Goal: Transaction & Acquisition: Purchase product/service

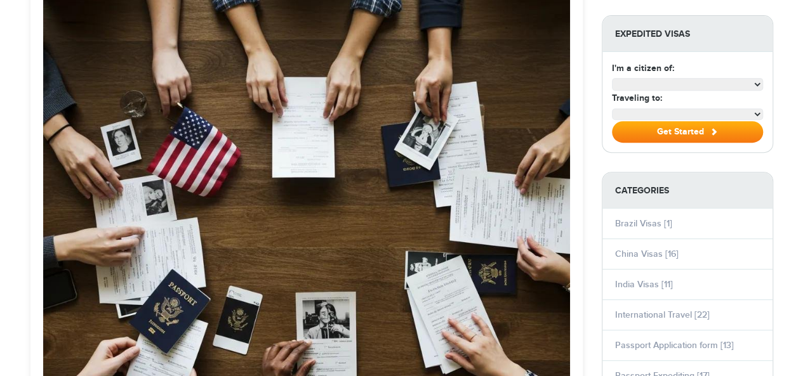
scroll to position [254, 0]
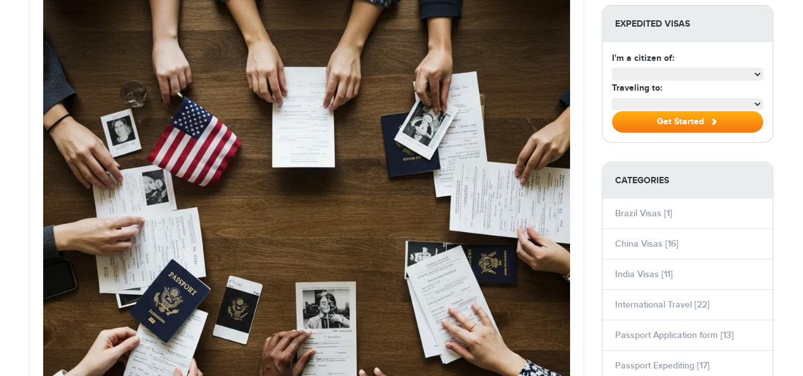
click at [751, 72] on select at bounding box center [688, 74] width 152 height 12
click at [757, 74] on select at bounding box center [688, 74] width 152 height 12
select select "**********"
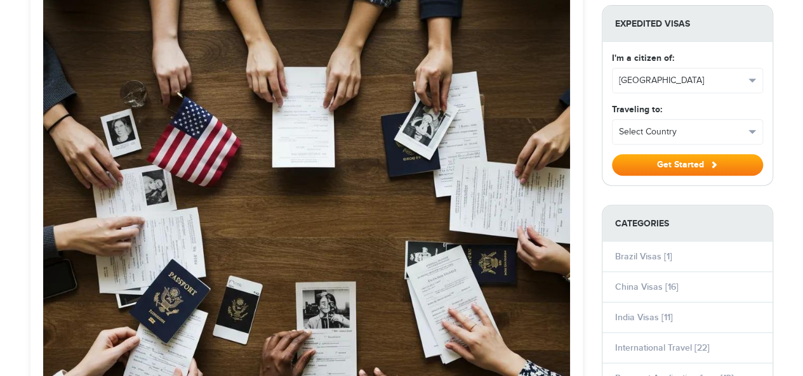
click at [757, 74] on button "[GEOGRAPHIC_DATA]" at bounding box center [687, 81] width 150 height 24
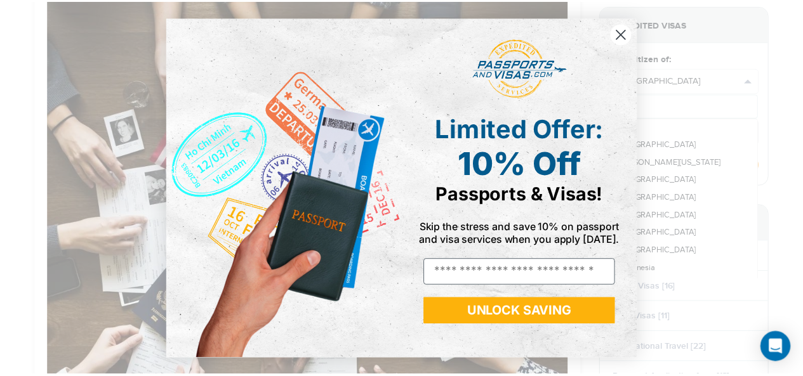
scroll to position [0, 0]
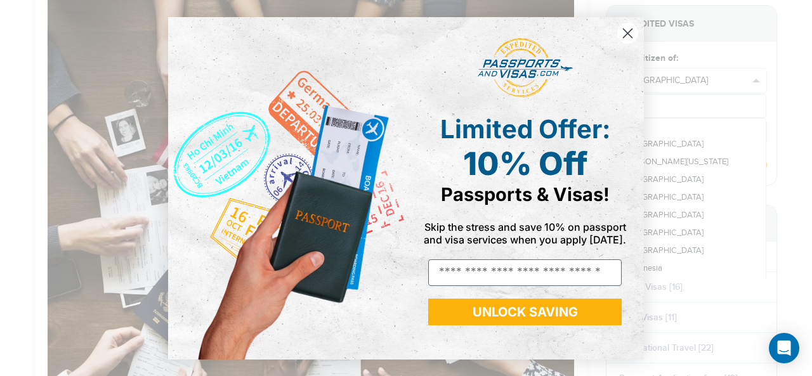
drag, startPoint x: 629, startPoint y: 35, endPoint x: 628, endPoint y: 63, distance: 28.6
click at [629, 35] on icon "Close dialog" at bounding box center [628, 33] width 9 height 9
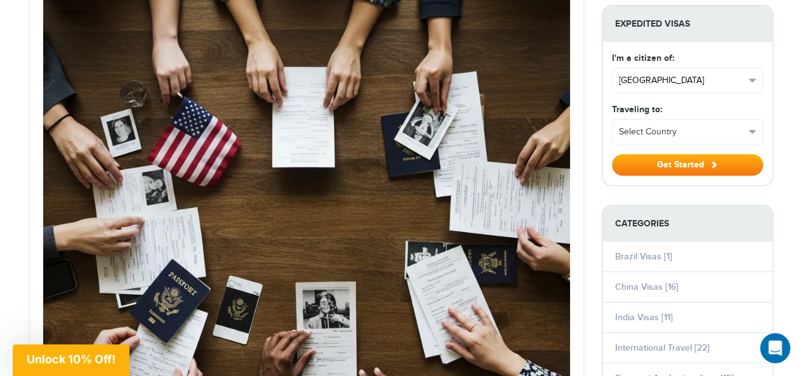
click at [755, 74] on button "[GEOGRAPHIC_DATA]" at bounding box center [687, 81] width 150 height 24
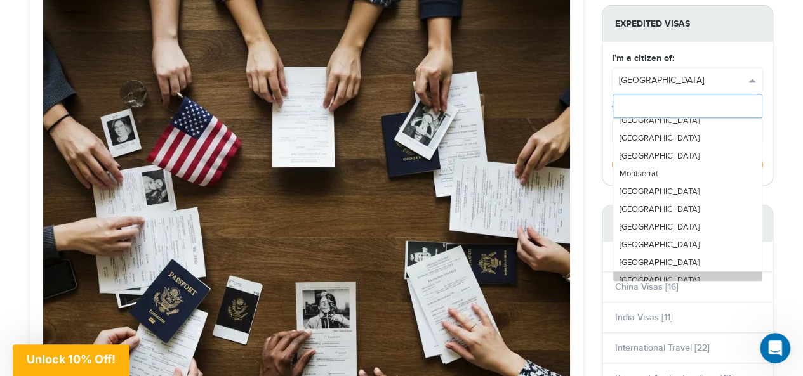
scroll to position [2601, 0]
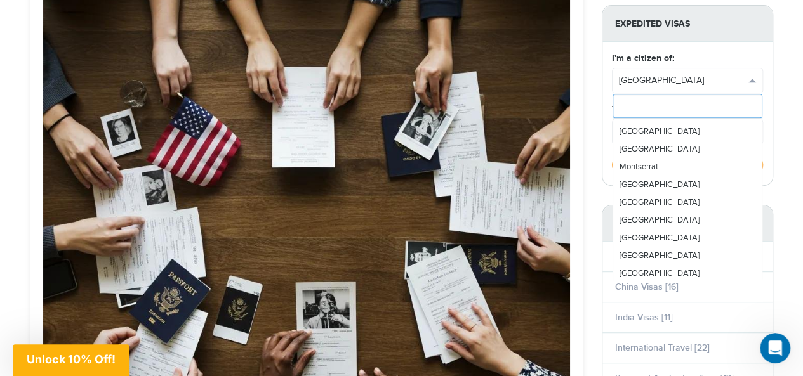
click at [671, 102] on input "text" at bounding box center [687, 106] width 150 height 24
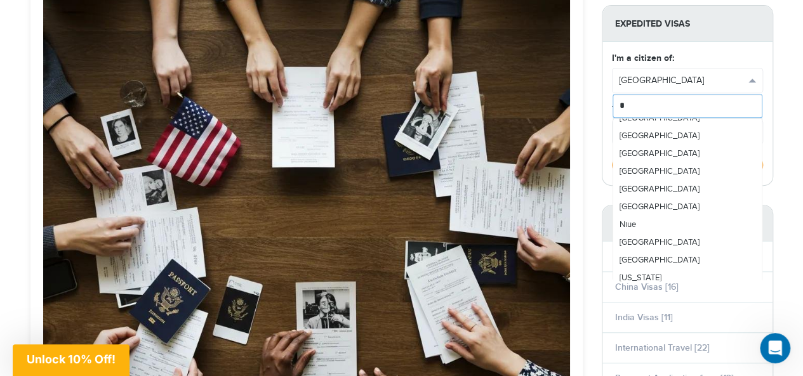
scroll to position [0, 0]
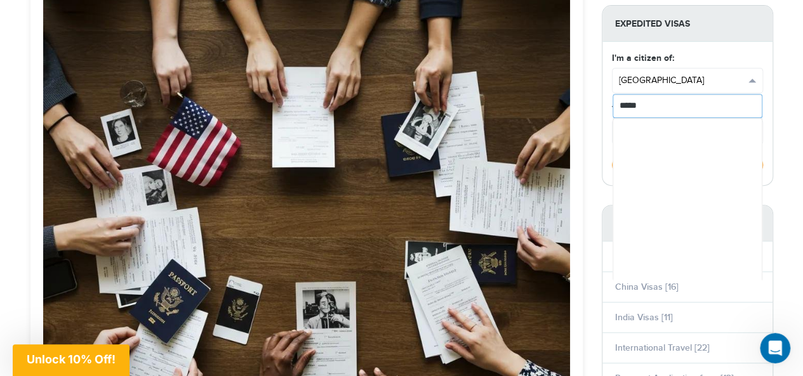
type input "*****"
click at [740, 74] on span "[GEOGRAPHIC_DATA]" at bounding box center [682, 80] width 126 height 13
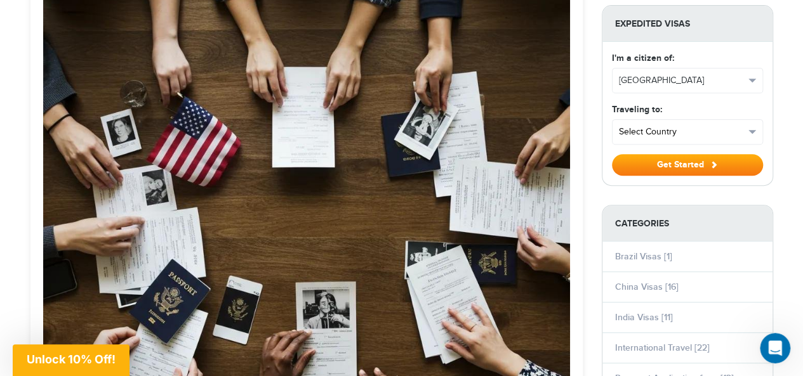
click at [673, 129] on span "Select Country" at bounding box center [682, 132] width 126 height 13
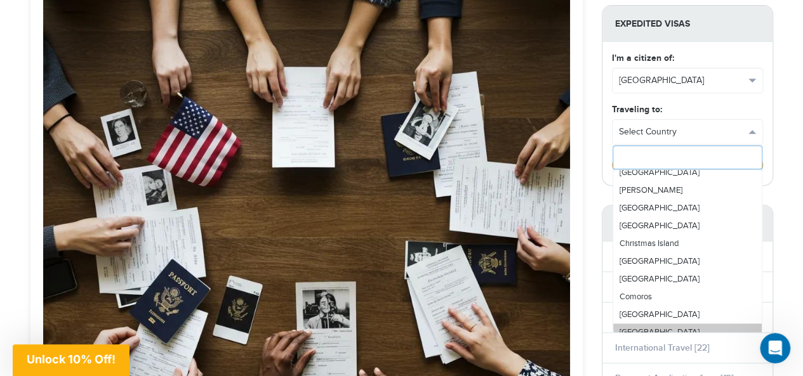
scroll to position [761, 0]
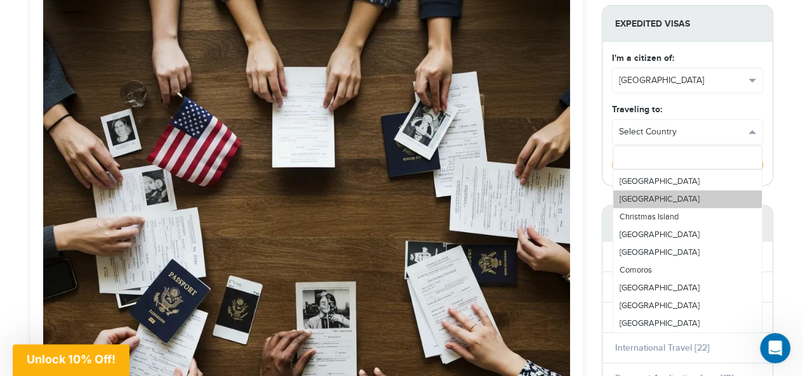
click at [655, 194] on link "[GEOGRAPHIC_DATA]" at bounding box center [687, 199] width 148 height 18
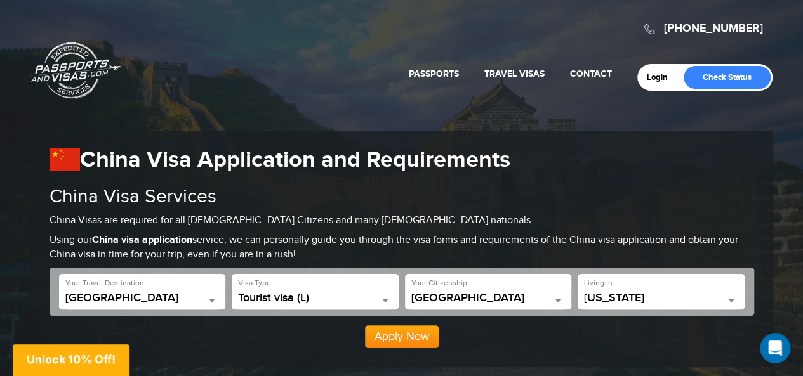
click at [732, 300] on b at bounding box center [730, 300] width 5 height 3
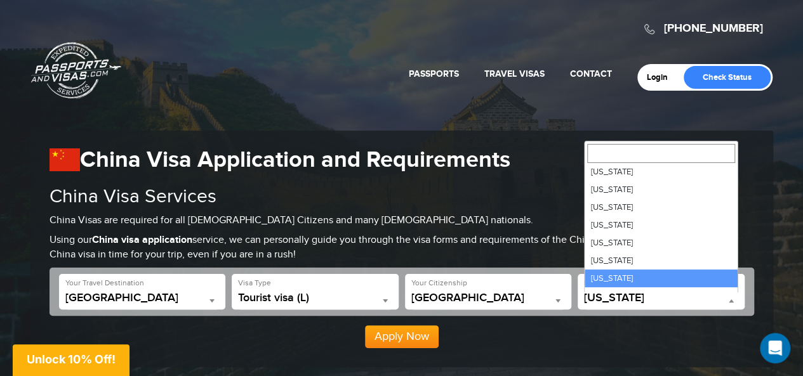
scroll to position [525, 0]
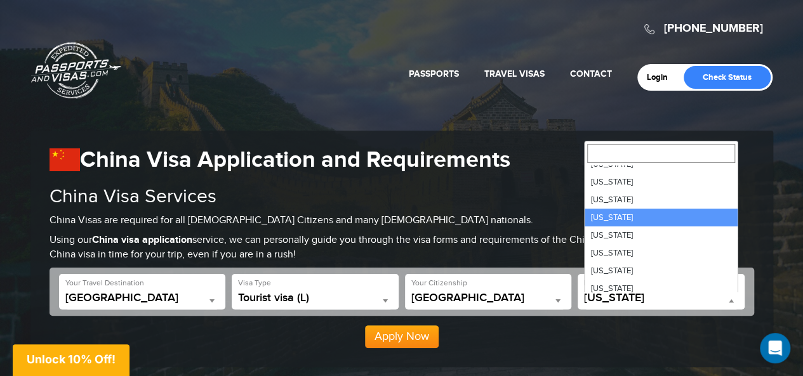
select select "**"
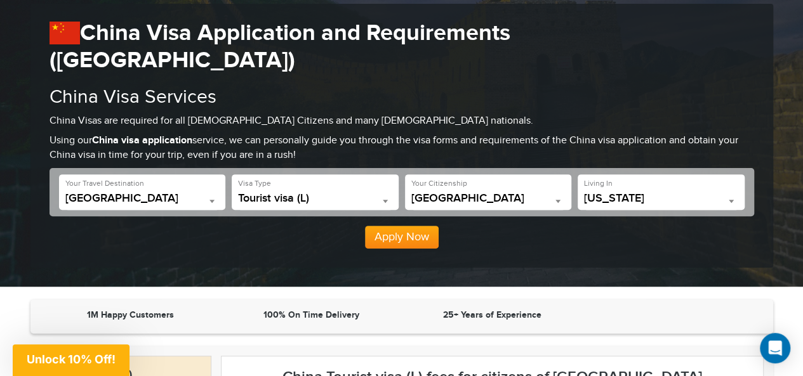
click at [555, 193] on span at bounding box center [557, 201] width 13 height 16
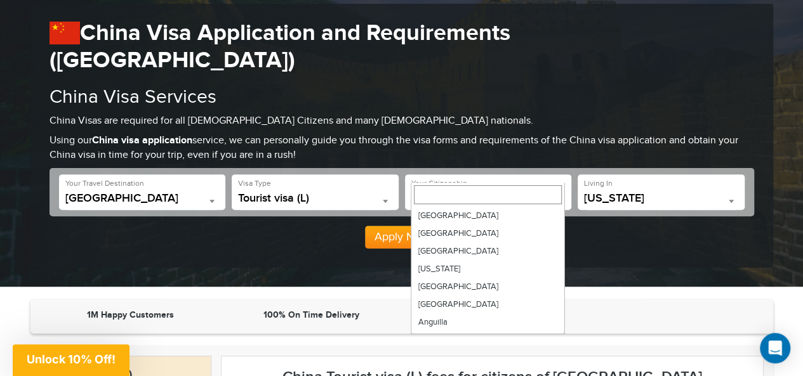
scroll to position [4228, 0]
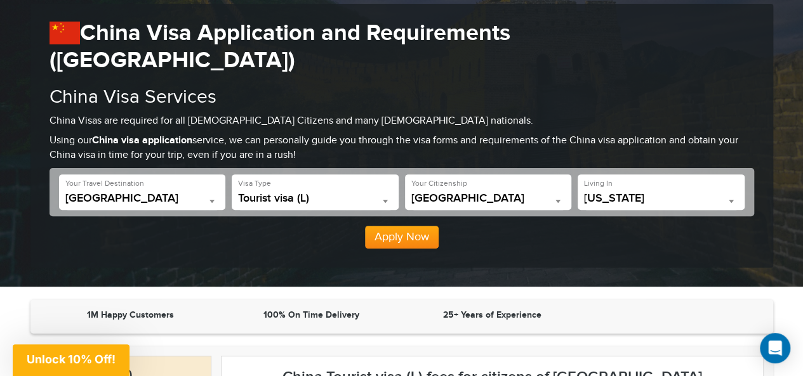
click at [392, 226] on button "Apply Now" at bounding box center [402, 237] width 74 height 23
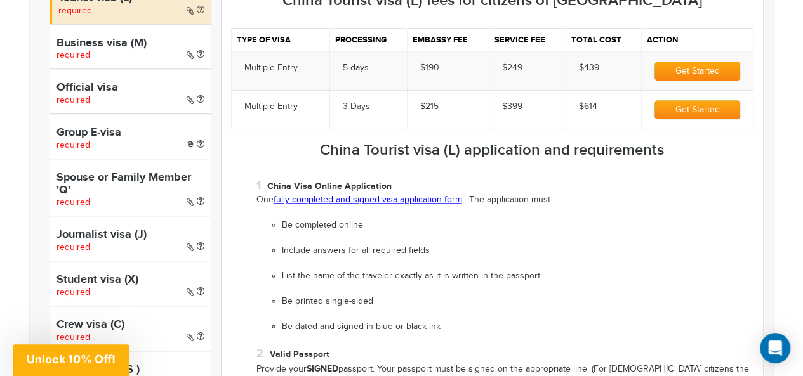
scroll to position [509, 0]
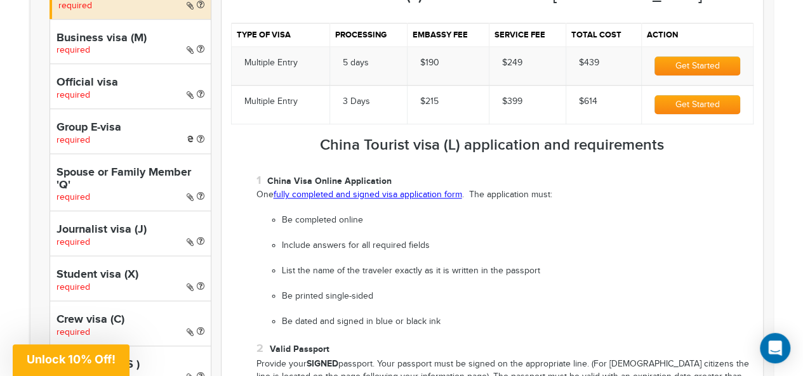
click at [386, 190] on link "fully completed and signed visa application form" at bounding box center [367, 195] width 188 height 10
